Goal: Task Accomplishment & Management: Complete application form

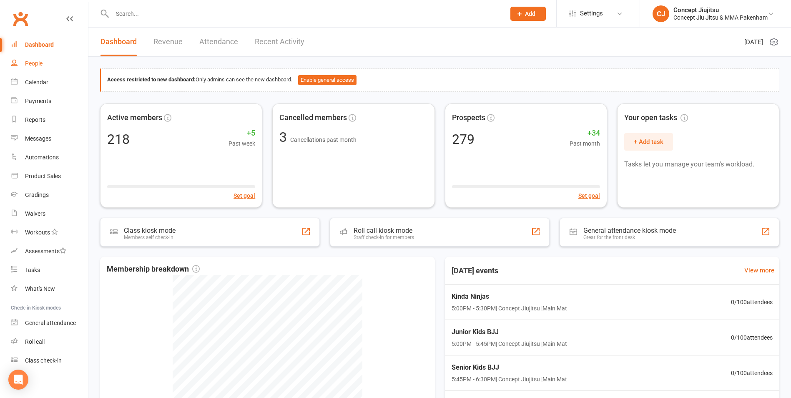
click at [34, 64] on div "People" at bounding box center [34, 63] width 18 height 7
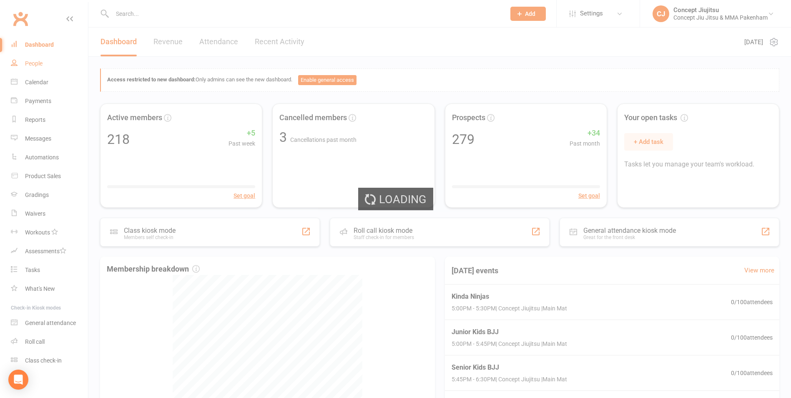
select select "100"
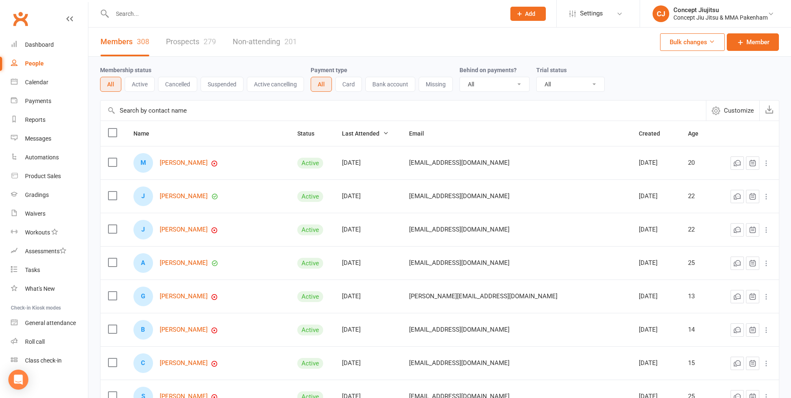
click at [176, 114] on input "text" at bounding box center [402, 110] width 605 height 20
click at [188, 36] on link "Prospects 279" at bounding box center [191, 42] width 50 height 29
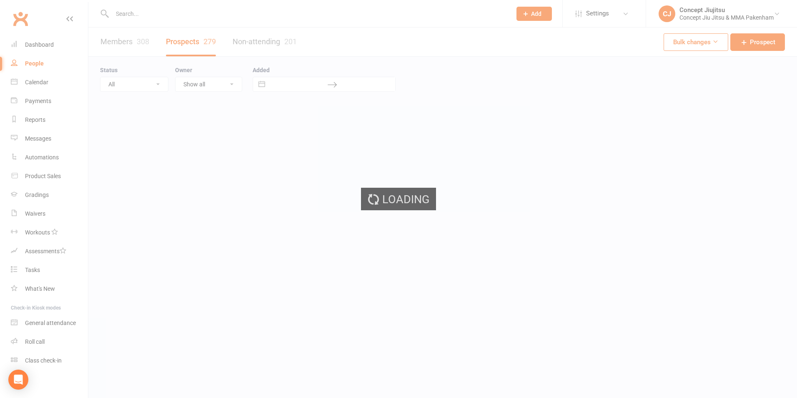
select select "100"
click at [181, 108] on div "Loading" at bounding box center [398, 199] width 797 height 398
click at [181, 108] on input "text" at bounding box center [406, 110] width 612 height 20
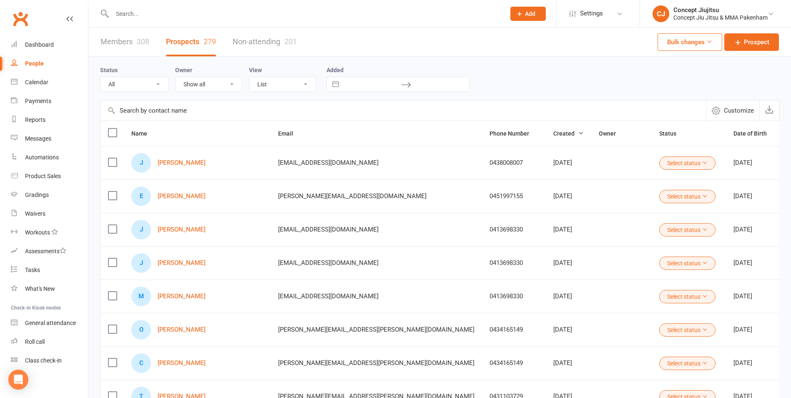
click at [181, 108] on input "text" at bounding box center [402, 110] width 605 height 20
click at [182, 108] on input "text" at bounding box center [402, 110] width 605 height 20
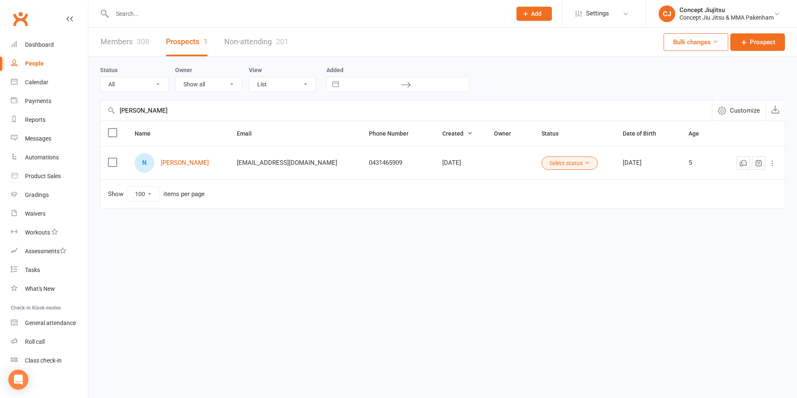
type input "[PERSON_NAME]"
click at [172, 167] on div "N [PERSON_NAME]" at bounding box center [178, 163] width 87 height 20
click at [173, 166] on link "[PERSON_NAME]" at bounding box center [185, 162] width 48 height 7
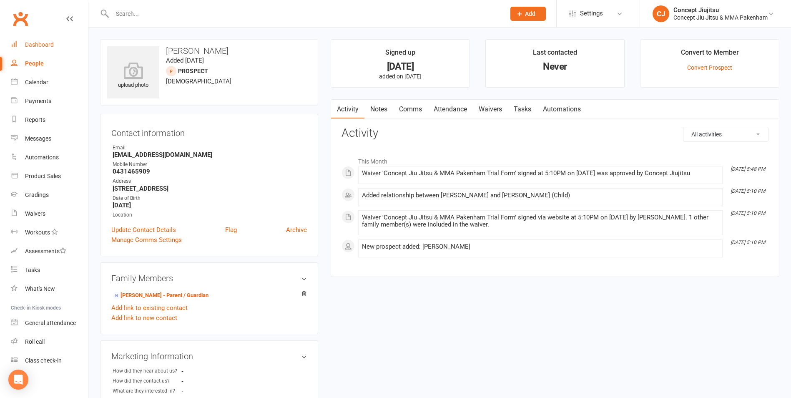
click at [62, 49] on link "Dashboard" at bounding box center [49, 44] width 77 height 19
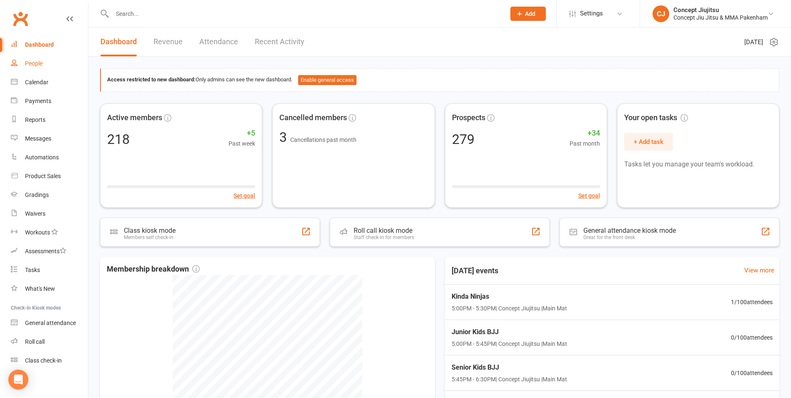
click at [45, 58] on link "People" at bounding box center [49, 63] width 77 height 19
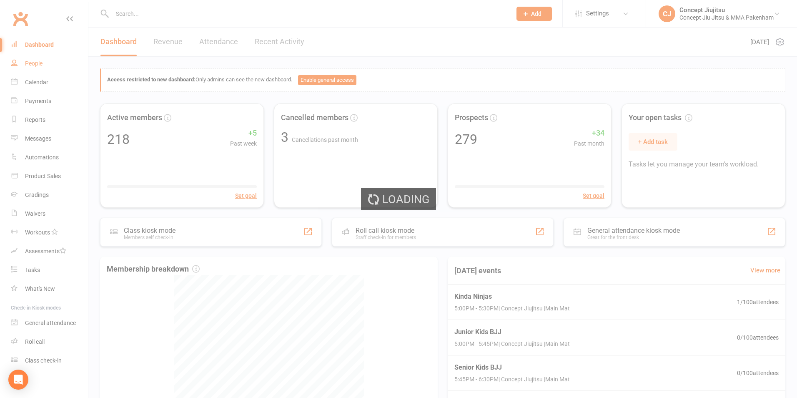
select select "100"
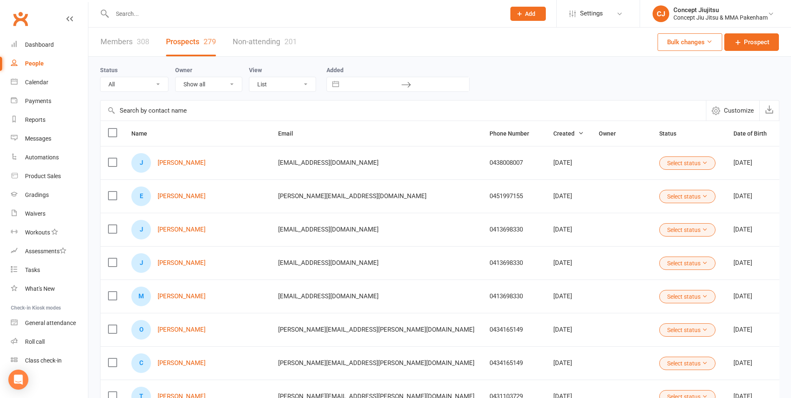
click at [140, 104] on input "text" at bounding box center [402, 110] width 605 height 20
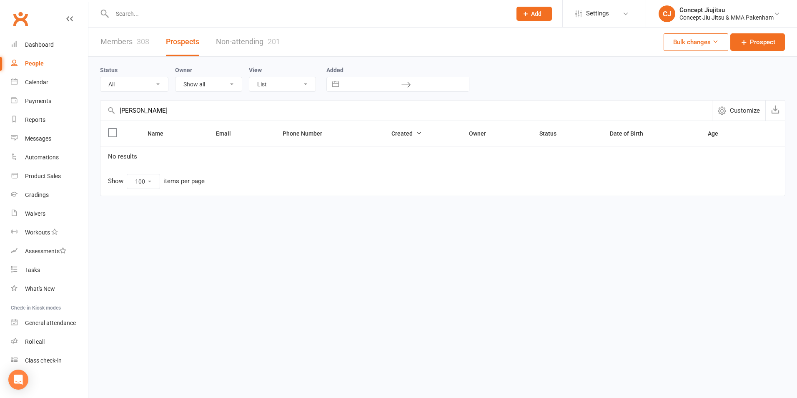
type input "[PERSON_NAME]"
click at [108, 35] on link "Members 308" at bounding box center [124, 42] width 49 height 29
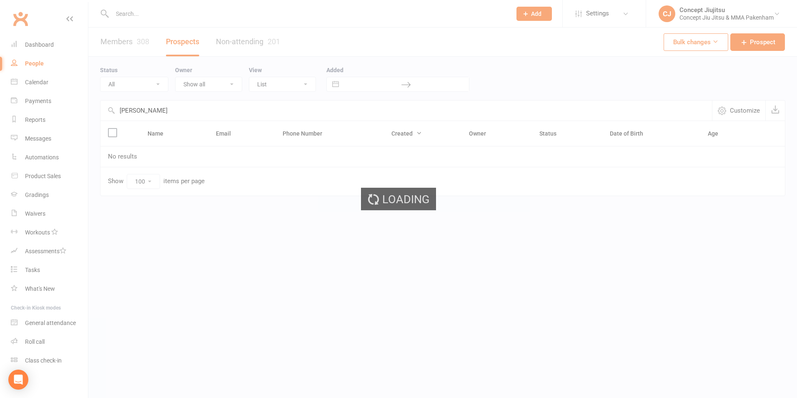
select select "100"
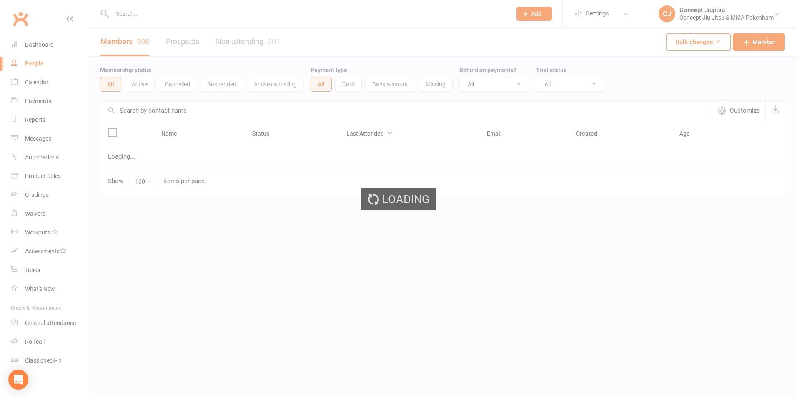
click at [151, 105] on div "Loading" at bounding box center [398, 199] width 797 height 398
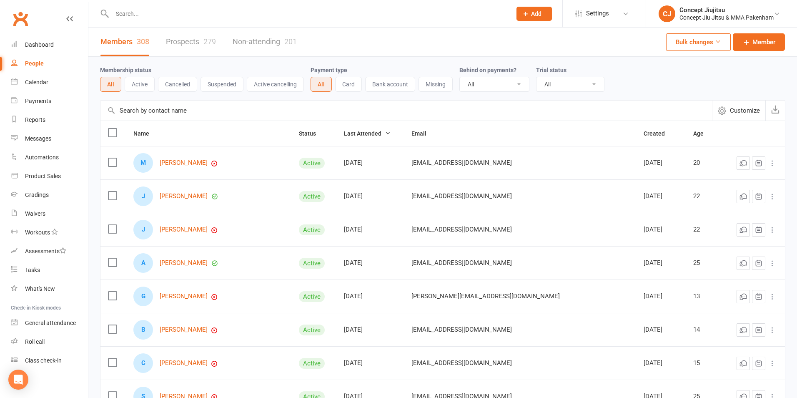
click at [152, 110] on input "text" at bounding box center [406, 110] width 612 height 20
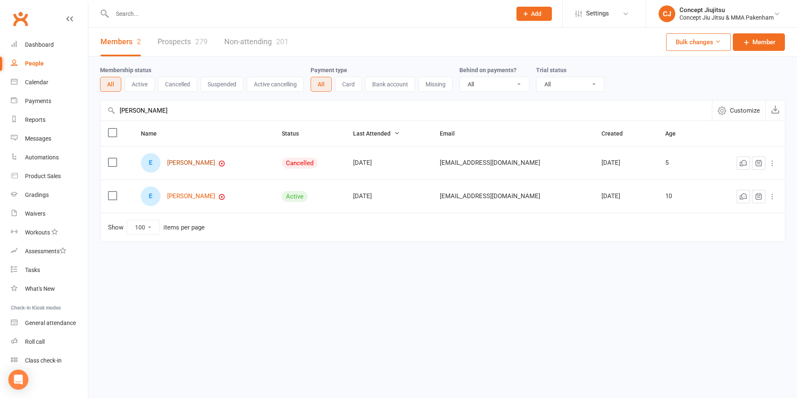
type input "[PERSON_NAME]"
click at [193, 165] on link "[PERSON_NAME]" at bounding box center [191, 162] width 48 height 7
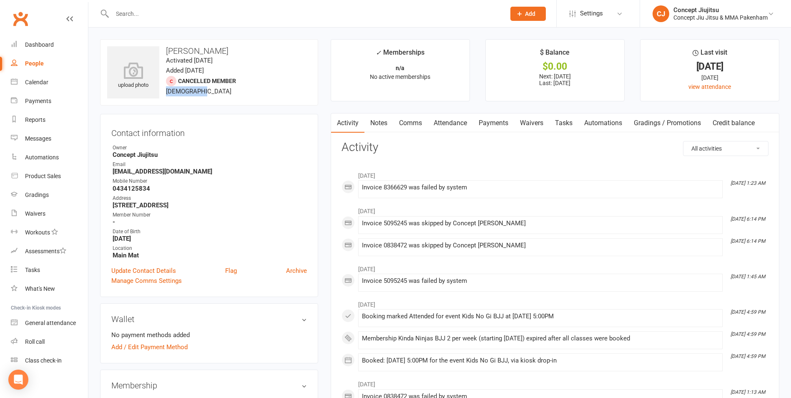
drag, startPoint x: 165, startPoint y: 91, endPoint x: 197, endPoint y: 94, distance: 31.8
click at [197, 94] on div "upload photo [PERSON_NAME] Activated [DATE] Added [DATE] Cancelled member [DEMO…" at bounding box center [209, 72] width 218 height 66
drag, startPoint x: 197, startPoint y: 94, endPoint x: 263, endPoint y: 106, distance: 67.0
click at [263, 106] on contact-information "upload photo [PERSON_NAME] Activated [DATE] Added [DATE] Cancelled member [DEMO…" at bounding box center [209, 168] width 218 height 258
click at [43, 45] on div "Dashboard" at bounding box center [39, 44] width 29 height 7
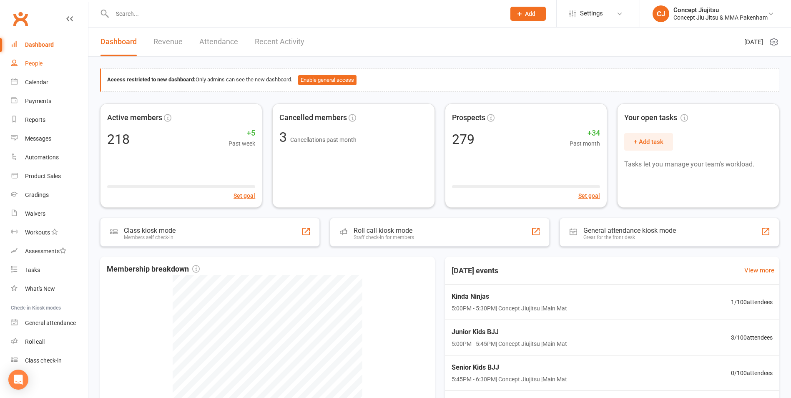
click at [38, 65] on div "People" at bounding box center [34, 63] width 18 height 7
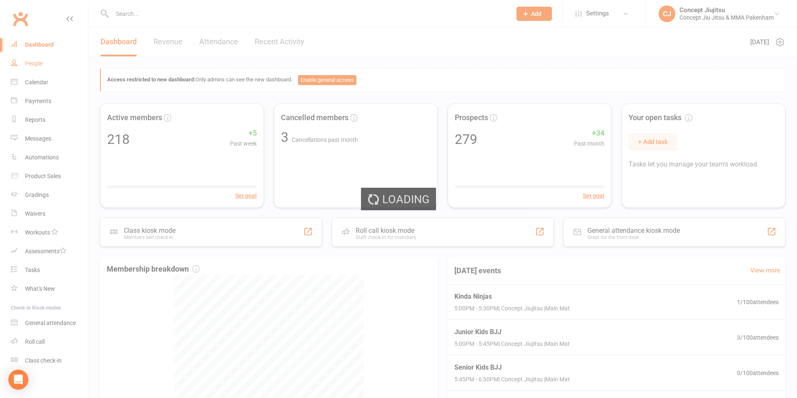
select select "100"
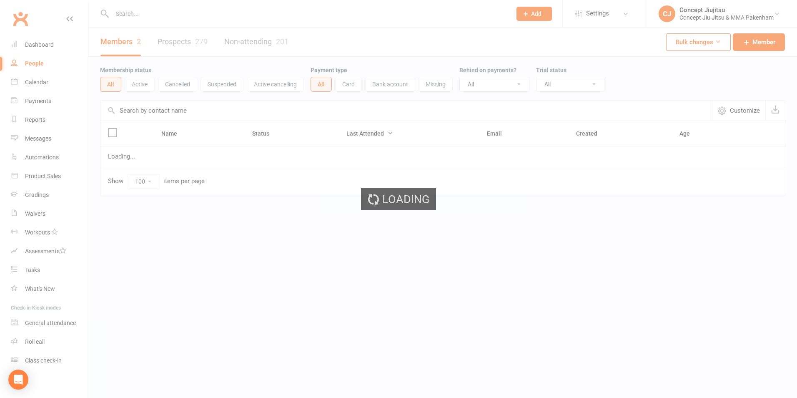
click at [148, 106] on div "Loading" at bounding box center [398, 199] width 797 height 398
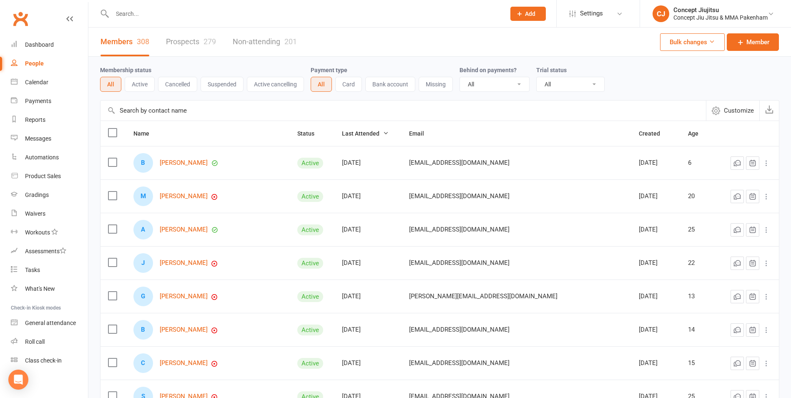
click at [146, 110] on input "text" at bounding box center [402, 110] width 605 height 20
type input "v"
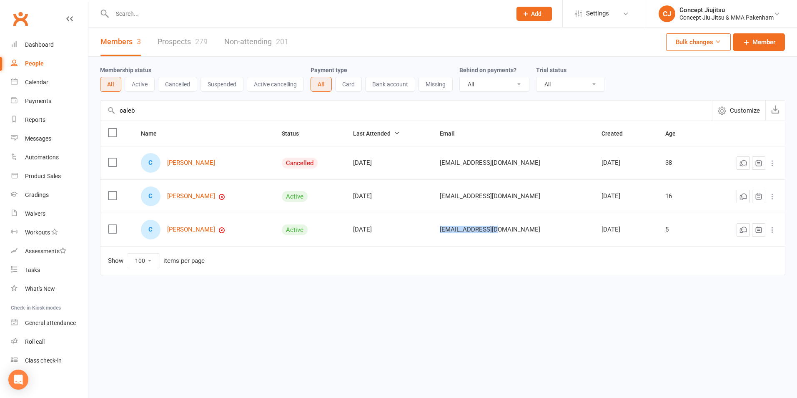
drag, startPoint x: 446, startPoint y: 229, endPoint x: 509, endPoint y: 230, distance: 63.0
click at [509, 230] on td "[EMAIL_ADDRESS][DOMAIN_NAME]" at bounding box center [513, 229] width 162 height 33
drag, startPoint x: 509, startPoint y: 230, endPoint x: 461, endPoint y: 233, distance: 48.4
click at [457, 233] on span "[EMAIL_ADDRESS][DOMAIN_NAME]" at bounding box center [490, 229] width 100 height 16
click at [425, 236] on td "[DATE]" at bounding box center [389, 229] width 87 height 33
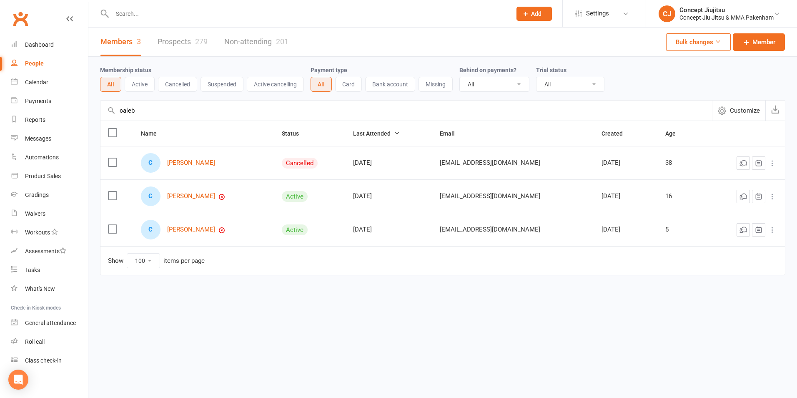
drag, startPoint x: 158, startPoint y: 107, endPoint x: -2, endPoint y: 89, distance: 160.3
click at [0, 89] on html "Prospect Member Non-attending contact Class / event Appointment Grading event T…" at bounding box center [398, 159] width 797 height 319
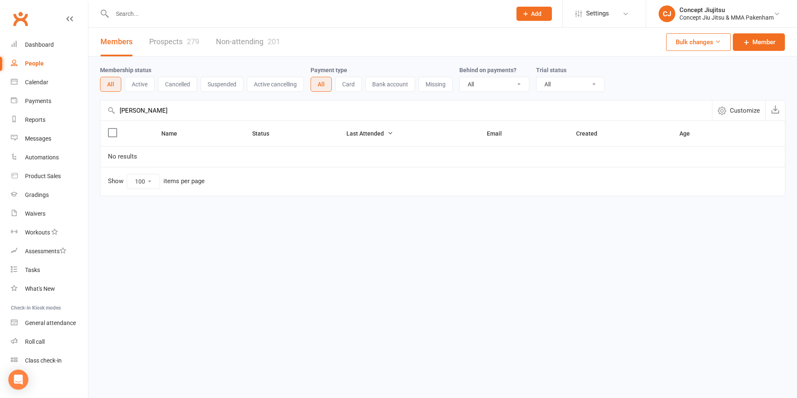
type input "[PERSON_NAME]"
drag, startPoint x: 615, startPoint y: 246, endPoint x: 615, endPoint y: 237, distance: 8.8
click at [615, 237] on html "Prospect Member Non-attending contact Class / event Appointment Grading event T…" at bounding box center [398, 120] width 797 height 240
click at [41, 62] on div "People" at bounding box center [34, 63] width 19 height 7
click at [39, 214] on div "Waivers" at bounding box center [35, 213] width 20 height 7
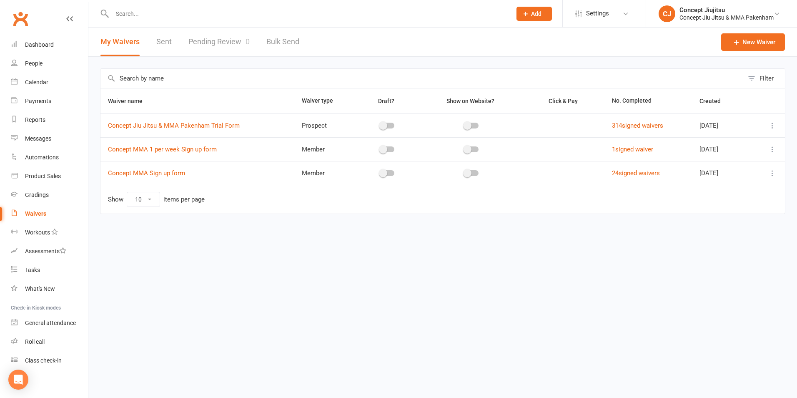
click at [226, 41] on link "Pending Review 0" at bounding box center [218, 42] width 61 height 29
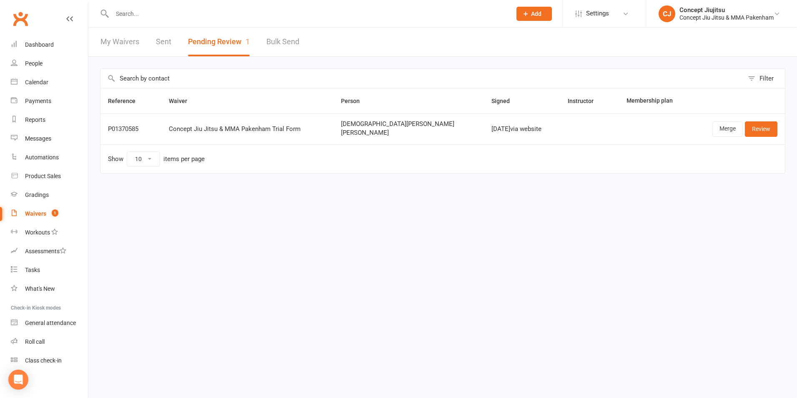
click at [226, 41] on button "Pending Review 1" at bounding box center [219, 42] width 62 height 29
click at [759, 131] on link "Review" at bounding box center [761, 128] width 33 height 15
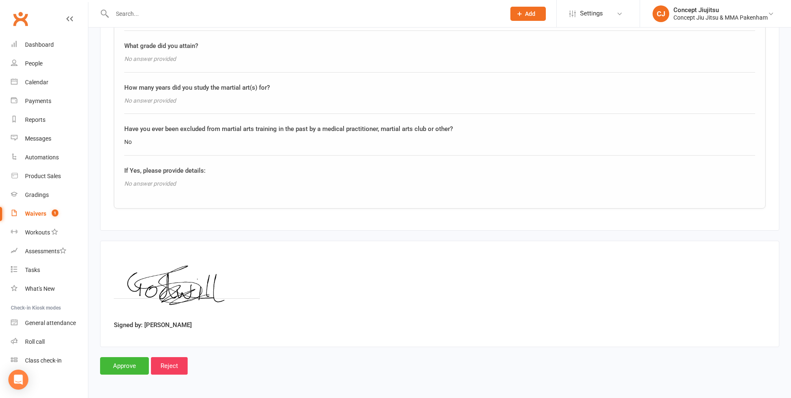
scroll to position [1293, 0]
click at [127, 361] on input "Approve" at bounding box center [124, 365] width 49 height 18
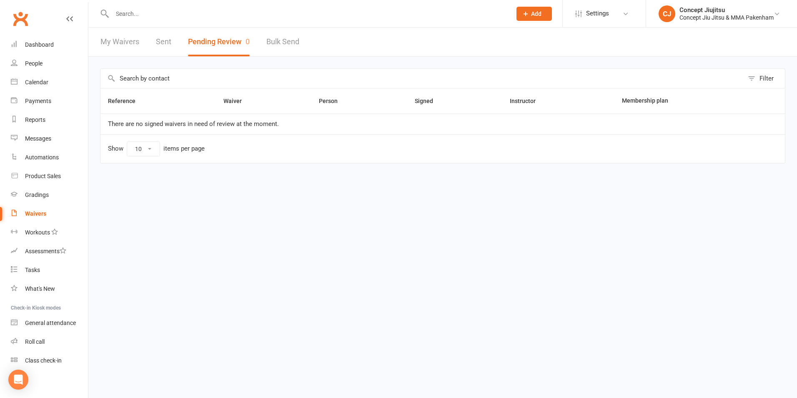
click at [537, 13] on span "Add" at bounding box center [536, 13] width 10 height 7
click at [513, 37] on link "Prospect" at bounding box center [525, 37] width 74 height 19
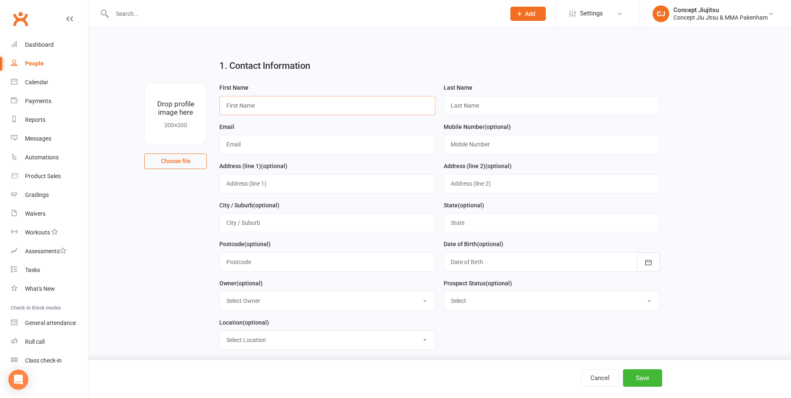
click at [243, 100] on input "text" at bounding box center [327, 105] width 216 height 19
type input "w"
type input "Wanni"
type input "Ramigo"
click at [238, 147] on input "text" at bounding box center [327, 144] width 216 height 19
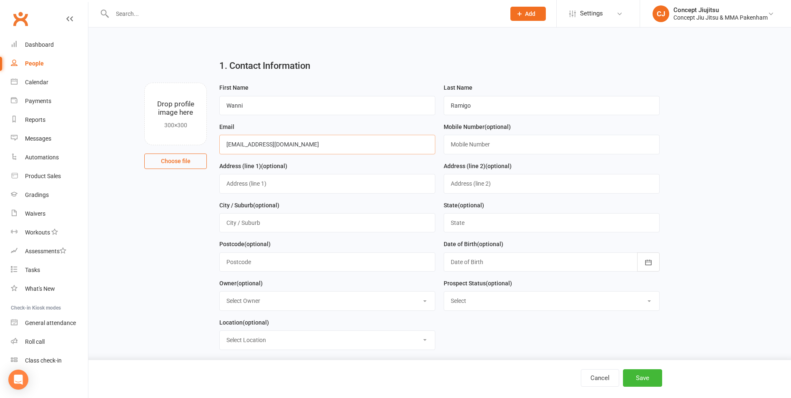
click at [287, 144] on input "[EMAIL_ADDRESS][DOMAIN_NAME]" at bounding box center [327, 144] width 216 height 19
type input "[EMAIL_ADDRESS][DOMAIN_NAME]"
click at [469, 143] on input "text" at bounding box center [552, 144] width 216 height 19
type input "0468355334"
click at [269, 185] on input "text" at bounding box center [327, 183] width 216 height 19
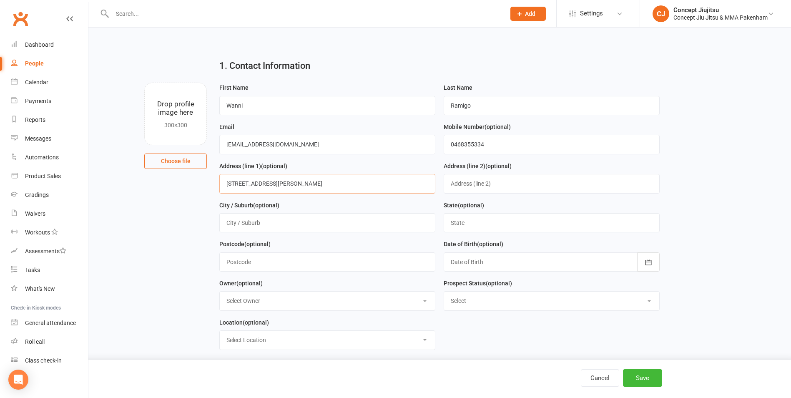
type input "[STREET_ADDRESS][PERSON_NAME]"
click at [268, 218] on input "text" at bounding box center [327, 222] width 216 height 19
type input "Endeavour hills"
click at [259, 266] on input "text" at bounding box center [327, 261] width 216 height 19
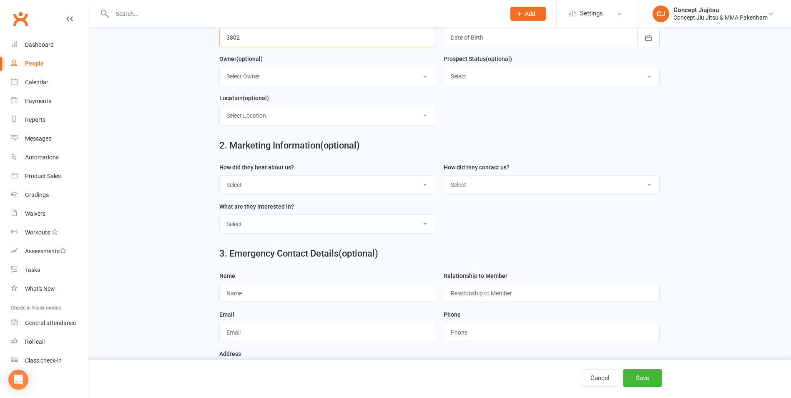
scroll to position [224, 0]
type input "3802"
drag, startPoint x: 237, startPoint y: 306, endPoint x: 243, endPoint y: 303, distance: 6.9
click at [241, 303] on input "text" at bounding box center [327, 293] width 216 height 19
type input "[DEMOGRAPHIC_DATA]"
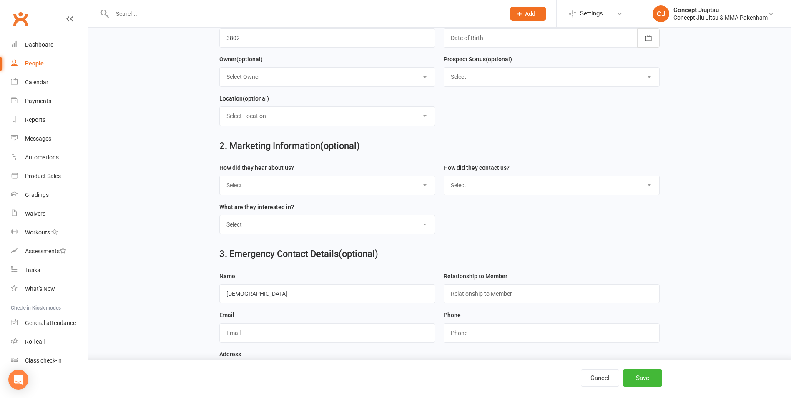
click at [490, 286] on div "Relationship to Member" at bounding box center [552, 287] width 216 height 33
click at [484, 296] on input "text" at bounding box center [552, 293] width 216 height 19
type input "Father"
click at [244, 330] on input "text" at bounding box center [327, 332] width 216 height 19
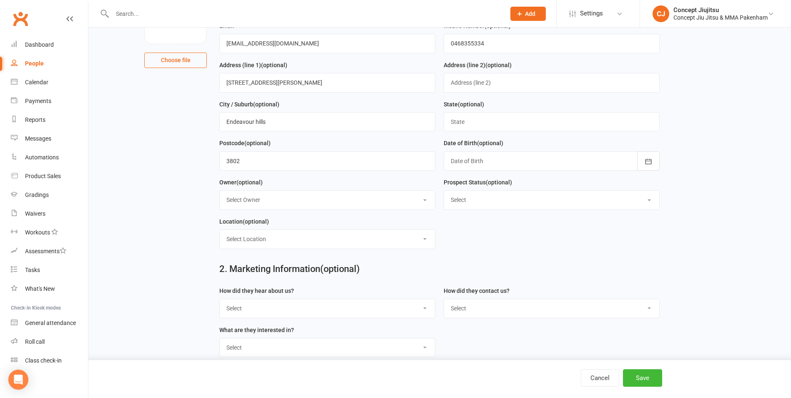
scroll to position [15, 0]
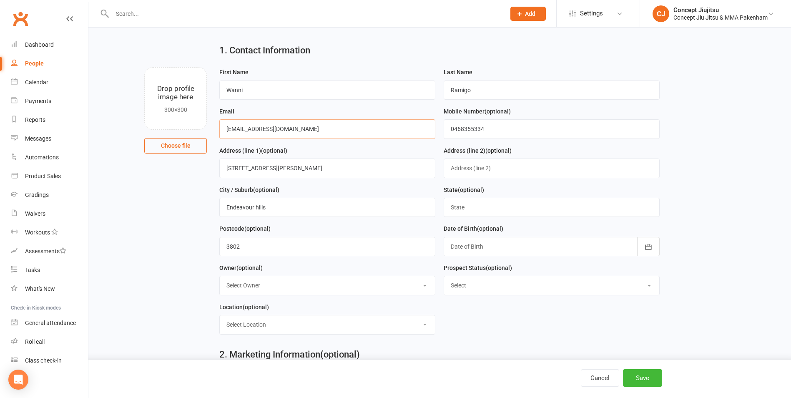
drag, startPoint x: 227, startPoint y: 128, endPoint x: 288, endPoint y: 128, distance: 61.7
click at [288, 128] on input "[EMAIL_ADDRESS][DOMAIN_NAME]" at bounding box center [327, 128] width 216 height 19
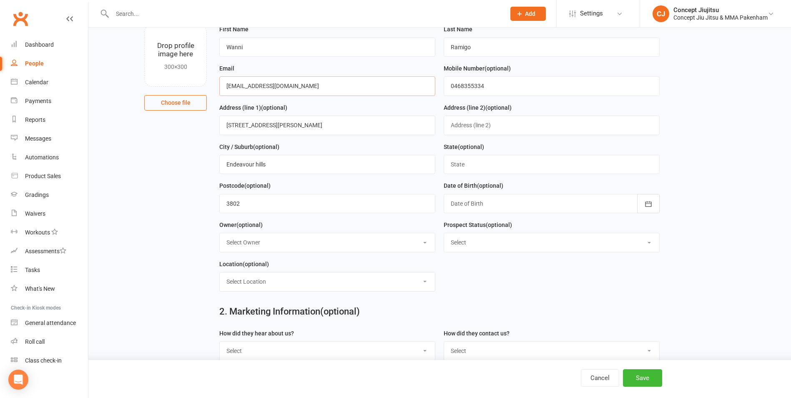
scroll to position [266, 0]
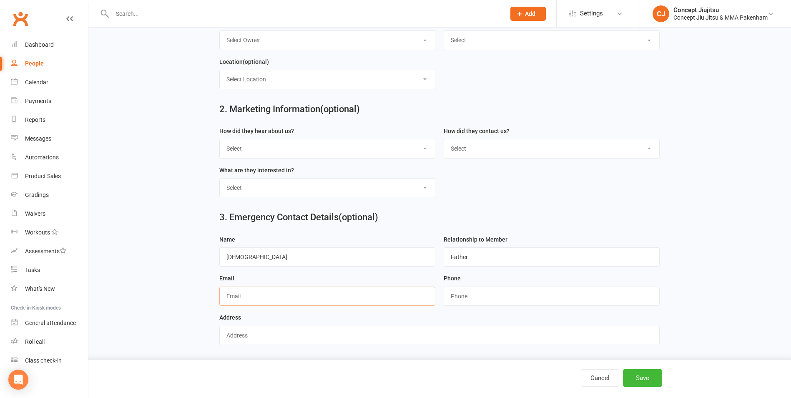
click at [244, 295] on input "text" at bounding box center [327, 295] width 216 height 19
paste input "[EMAIL_ADDRESS][DOMAIN_NAME]"
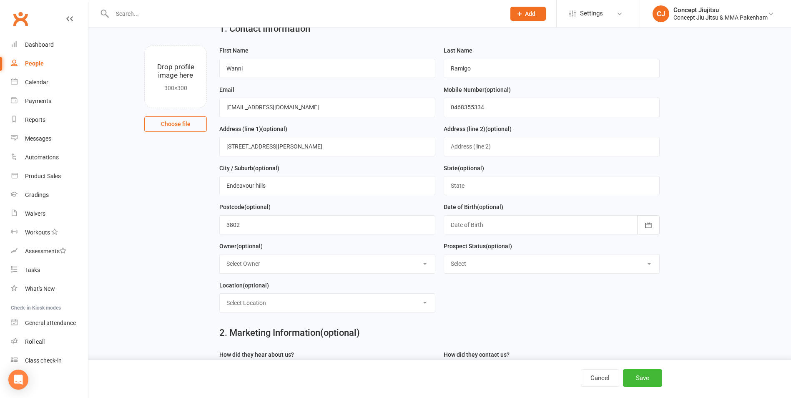
scroll to position [0, 0]
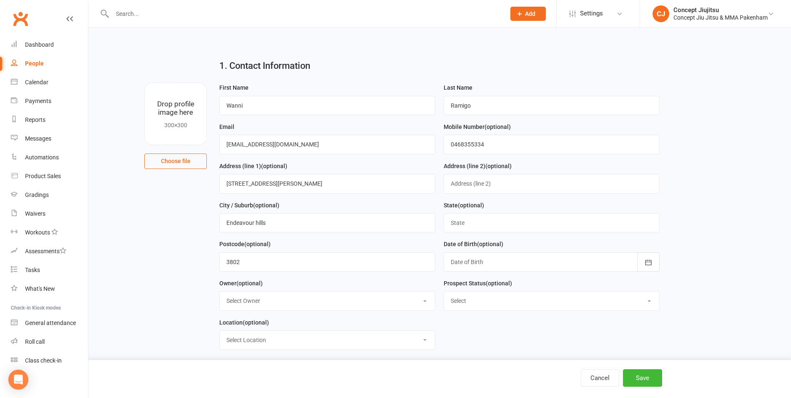
type input "[EMAIL_ADDRESS][DOMAIN_NAME]"
drag, startPoint x: 449, startPoint y: 145, endPoint x: 484, endPoint y: 148, distance: 34.2
click at [484, 148] on input "0468355334" at bounding box center [552, 144] width 216 height 19
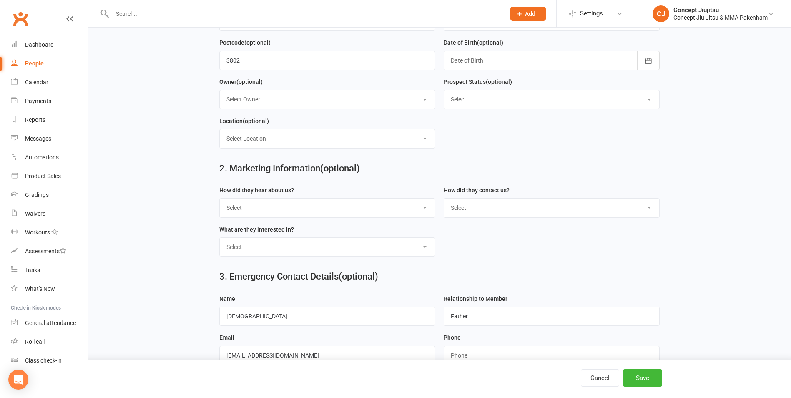
scroll to position [266, 0]
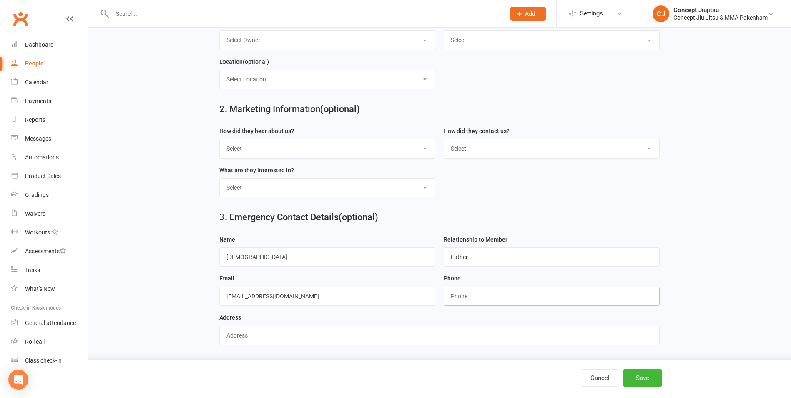
click at [454, 301] on input "string" at bounding box center [552, 295] width 216 height 19
paste input "0468355334"
type input "0468355334"
click at [641, 375] on button "Save" at bounding box center [642, 378] width 39 height 18
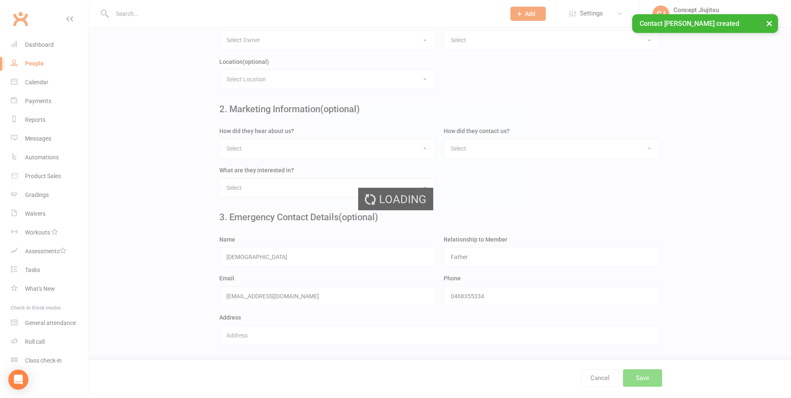
scroll to position [0, 0]
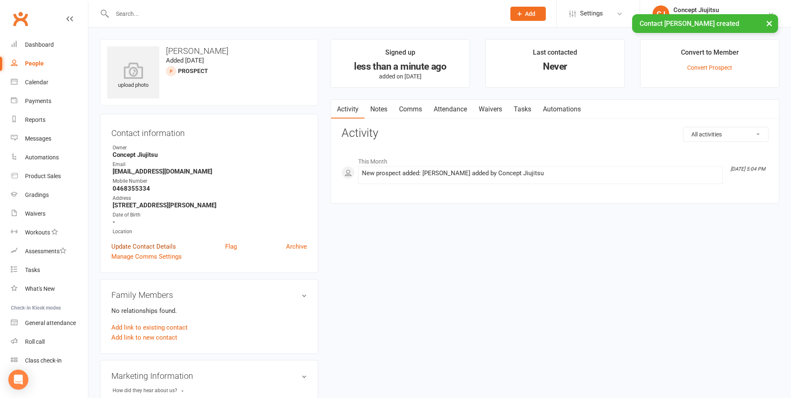
click at [139, 244] on link "Update Contact Details" at bounding box center [143, 246] width 65 height 10
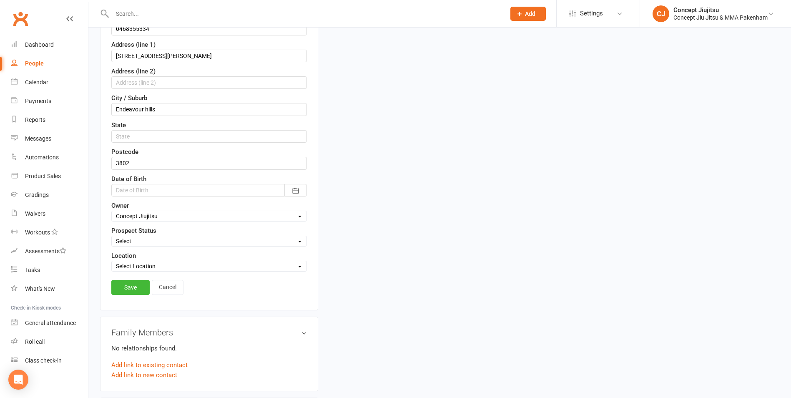
scroll to position [206, 0]
click at [295, 190] on icon "button" at bounding box center [295, 189] width 6 height 5
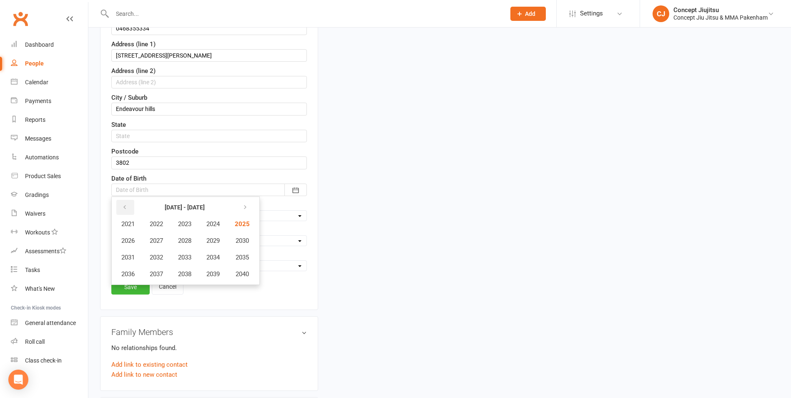
click at [125, 208] on icon "button" at bounding box center [125, 207] width 6 height 7
click at [158, 274] on span "2017" at bounding box center [156, 274] width 13 height 8
click at [233, 224] on span "March" at bounding box center [234, 224] width 18 height 8
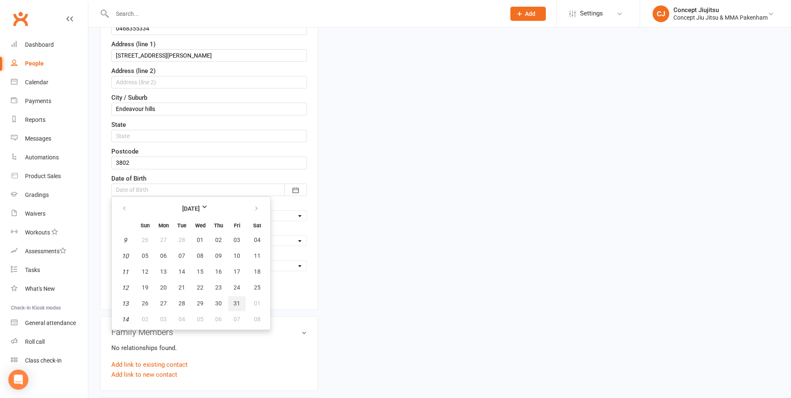
click at [236, 302] on span "31" at bounding box center [236, 303] width 7 height 7
type input "[DATE]"
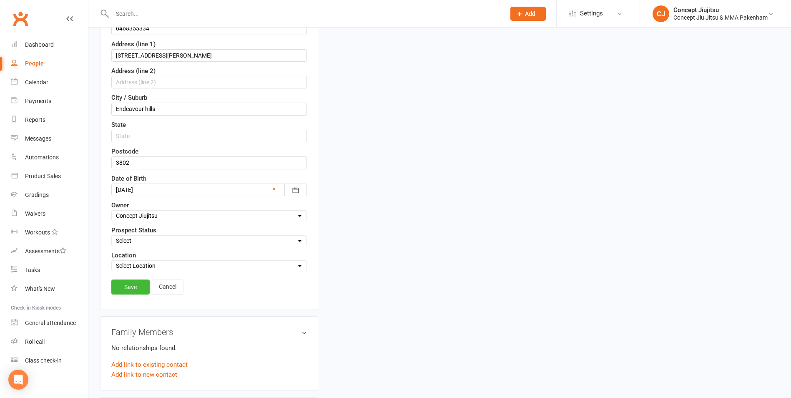
click at [138, 289] on link "Save" at bounding box center [130, 286] width 38 height 15
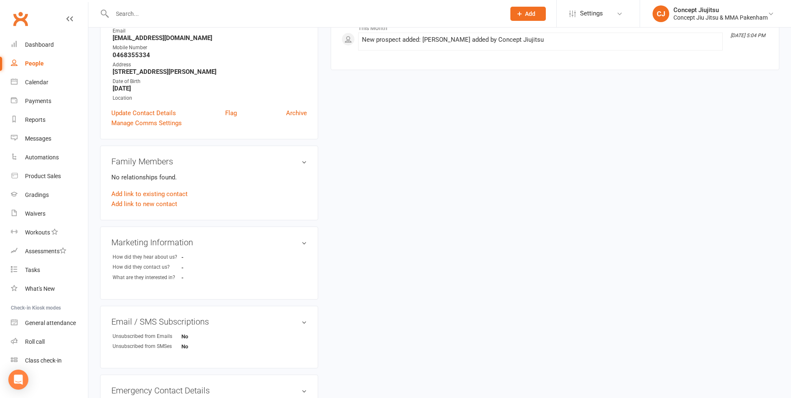
scroll to position [0, 0]
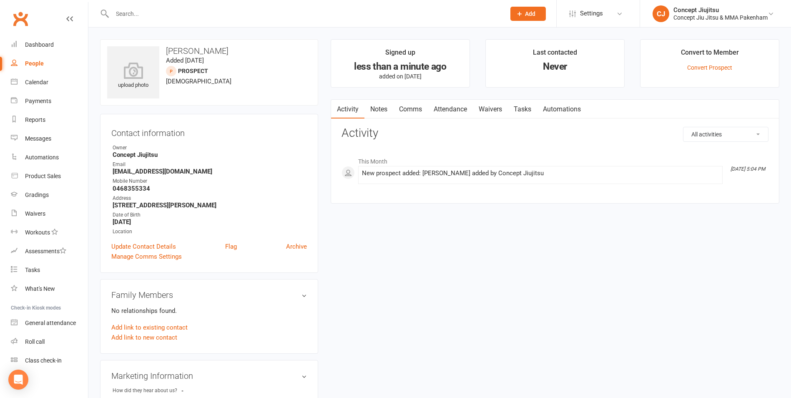
click at [127, 13] on input "text" at bounding box center [305, 14] width 390 height 12
click at [145, 18] on input "text" at bounding box center [305, 14] width 390 height 12
click at [132, 12] on input "text" at bounding box center [305, 14] width 390 height 12
click at [120, 14] on input "text" at bounding box center [305, 14] width 390 height 12
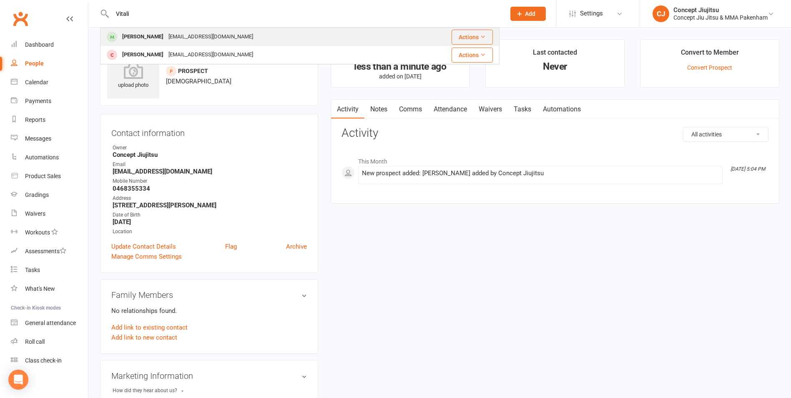
type input "Vitali"
click at [145, 35] on div "[PERSON_NAME]" at bounding box center [143, 37] width 46 height 12
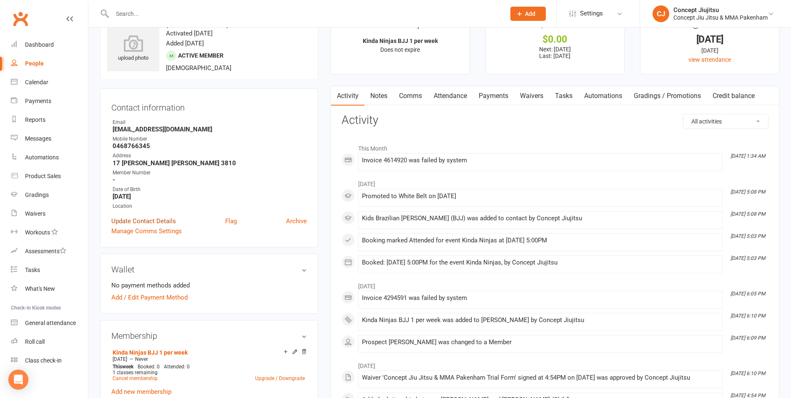
scroll to position [42, 0]
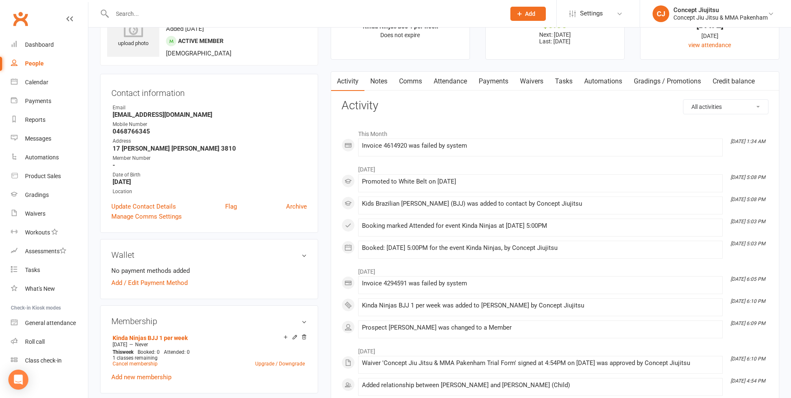
click at [494, 82] on link "Payments" at bounding box center [493, 81] width 41 height 19
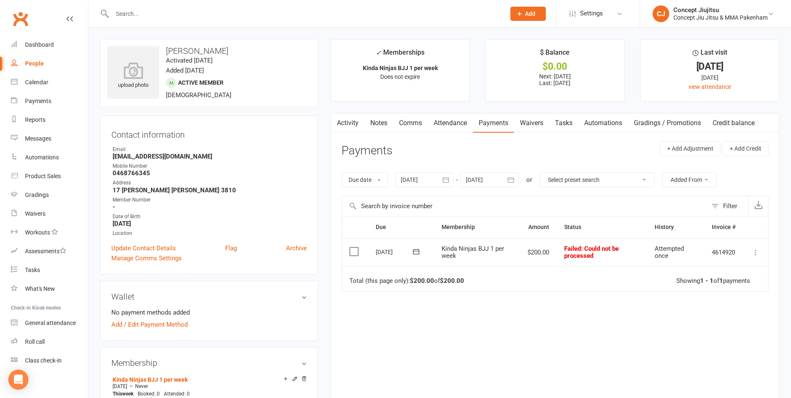
click at [134, 9] on input "text" at bounding box center [305, 14] width 390 height 12
click at [380, 123] on link "Notes" at bounding box center [378, 122] width 29 height 19
